Goal: Complete application form

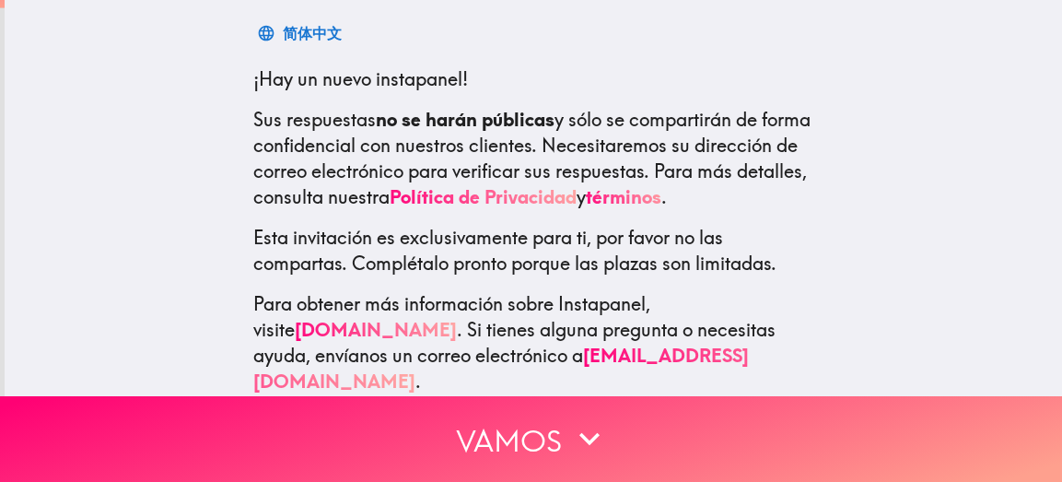
scroll to position [300, 0]
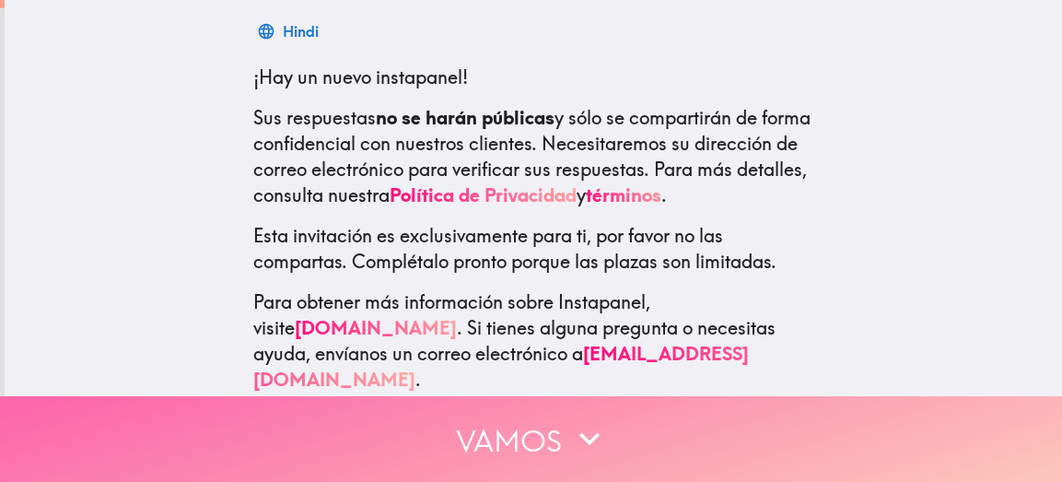
click at [454, 438] on button "Vamos" at bounding box center [531, 439] width 1062 height 86
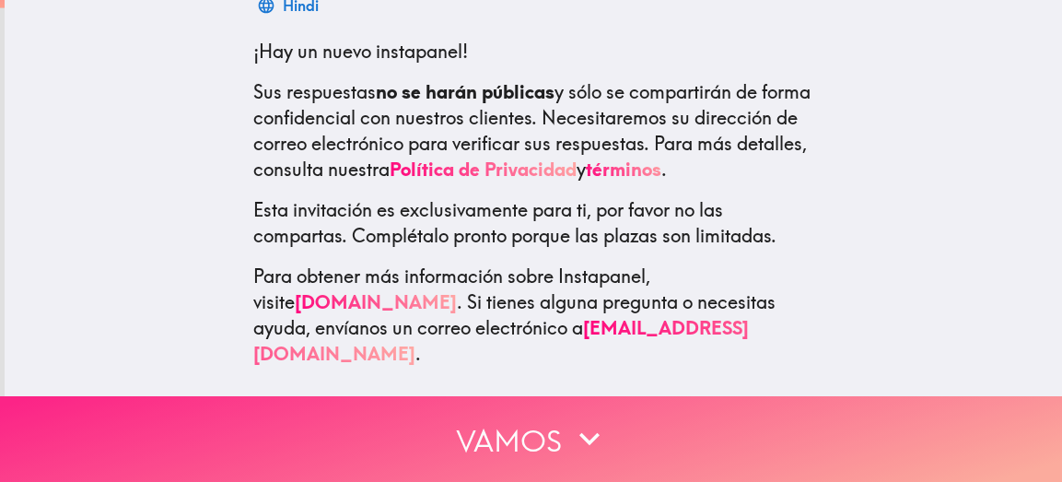
scroll to position [208, 0]
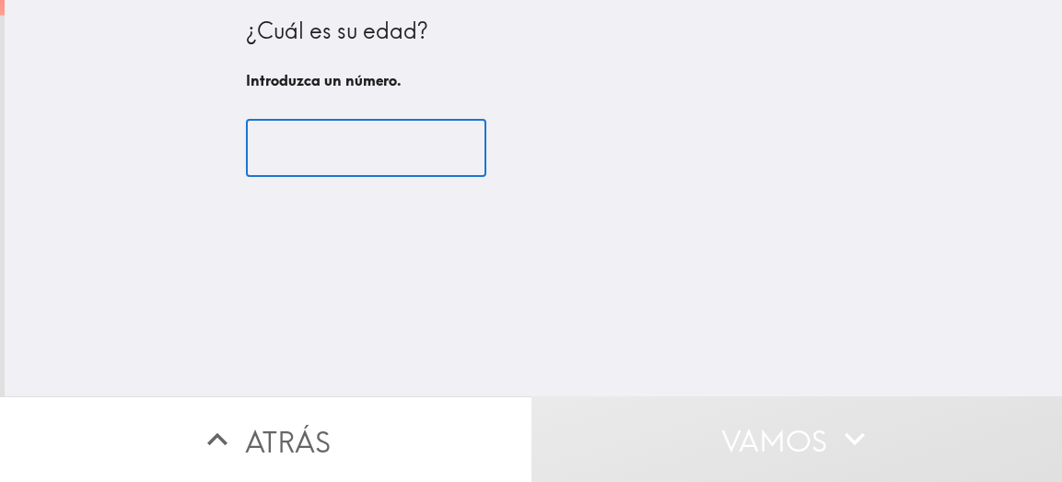
click at [387, 146] on input "number" at bounding box center [366, 148] width 240 height 57
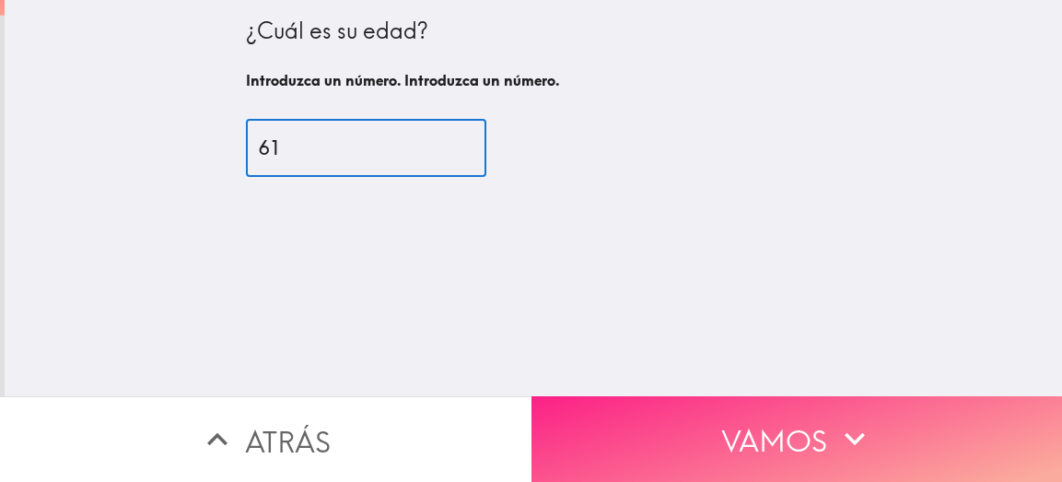
type input "61"
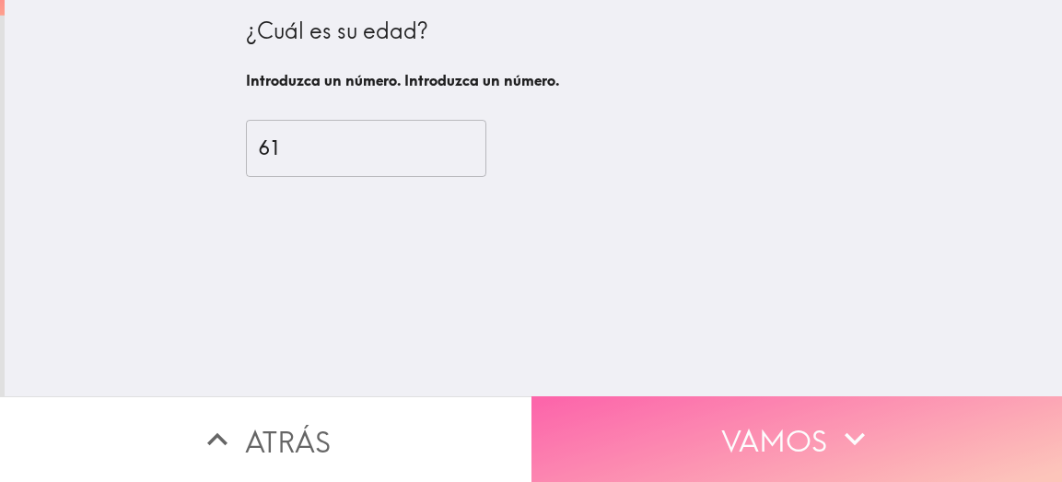
click at [600, 423] on button "Vamos" at bounding box center [798, 439] width 532 height 86
